Goal: Transaction & Acquisition: Purchase product/service

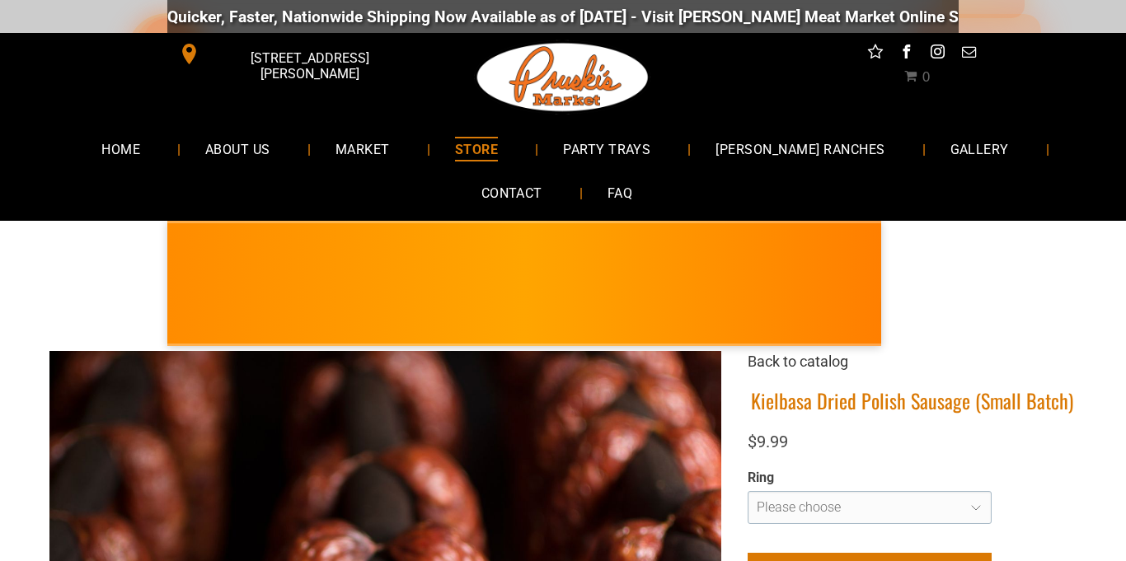
click at [807, 365] on link "Back to catalog" at bounding box center [798, 361] width 101 height 17
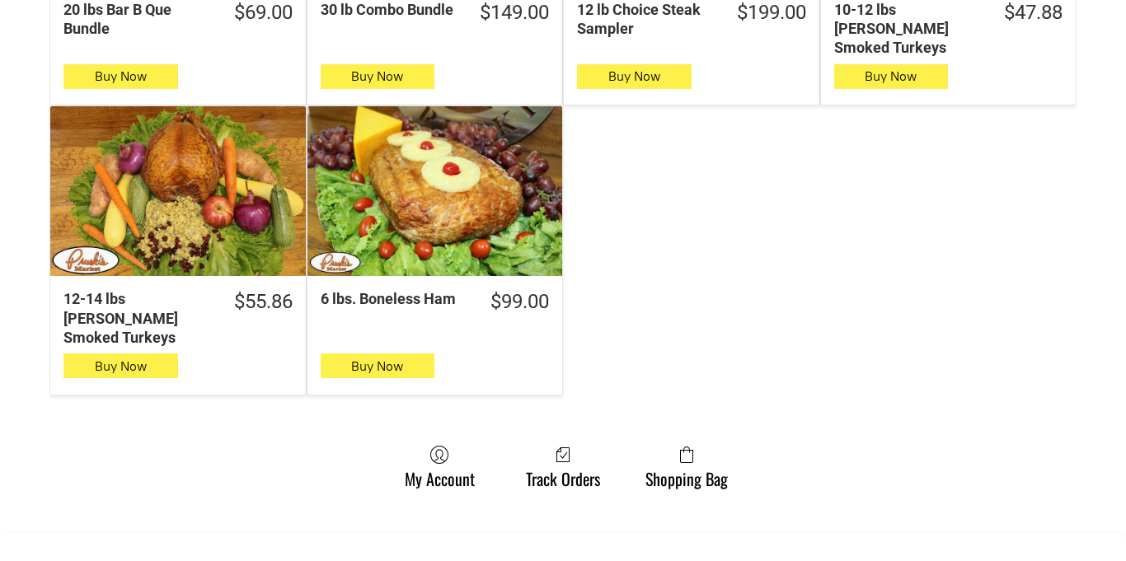
scroll to position [1187, 0]
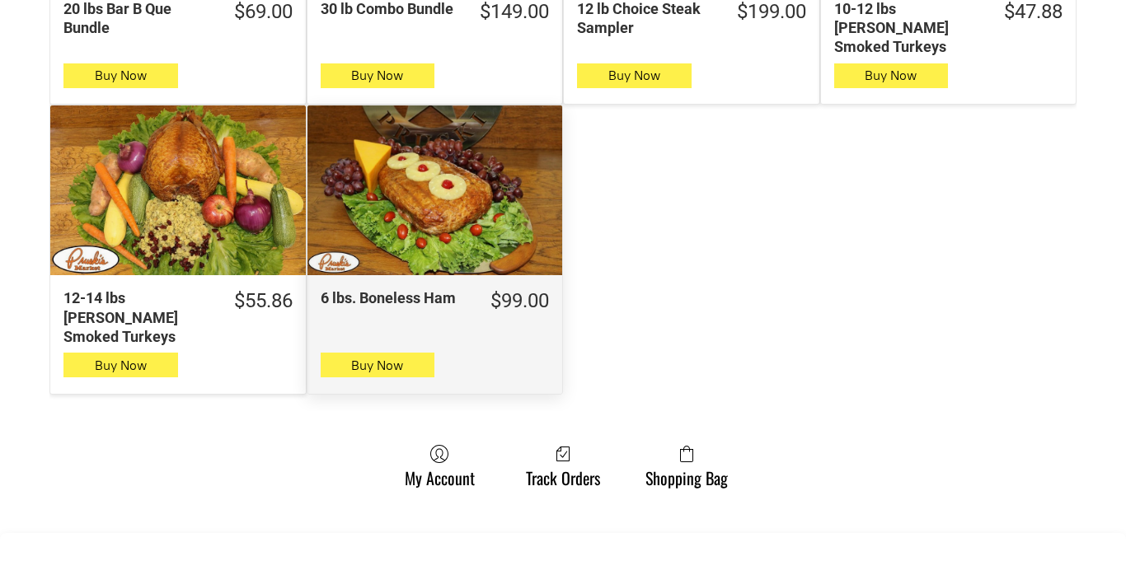
click at [310, 246] on div "6 lbs. Boneless Ham" at bounding box center [436, 191] width 256 height 170
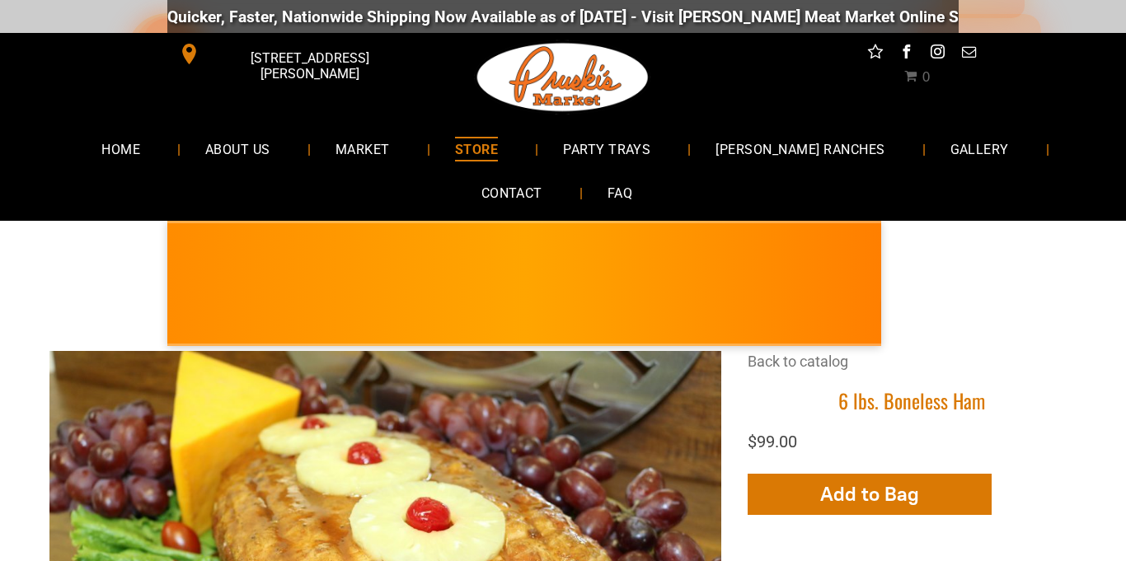
click at [336, 87] on div "[STREET_ADDRESS][PERSON_NAME]" at bounding box center [299, 77] width 264 height 89
